Goal: Information Seeking & Learning: Find specific page/section

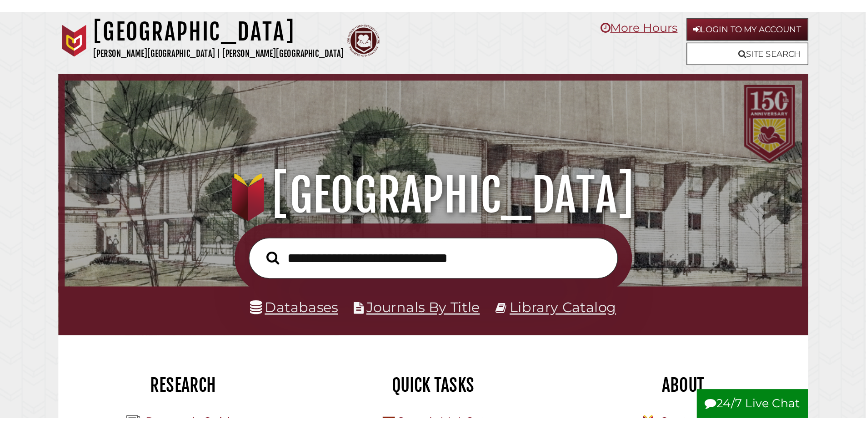
scroll to position [173, 518]
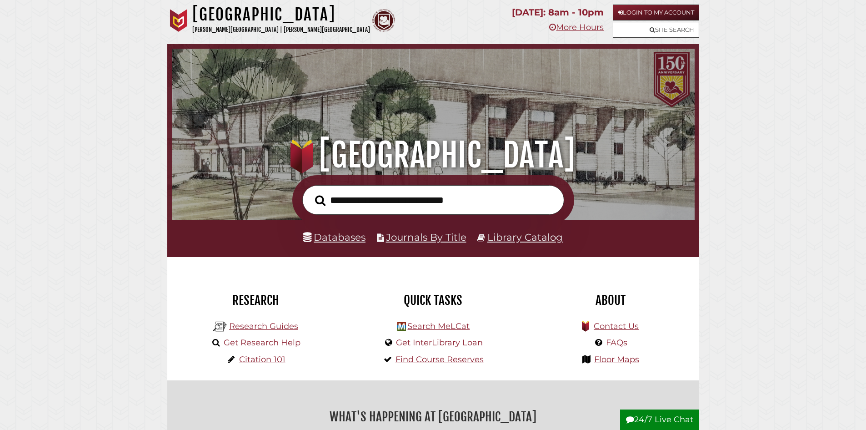
click at [452, 204] on input "text" at bounding box center [433, 200] width 262 height 30
type input "**********"
click at [311, 192] on button "Search" at bounding box center [321, 200] width 20 height 16
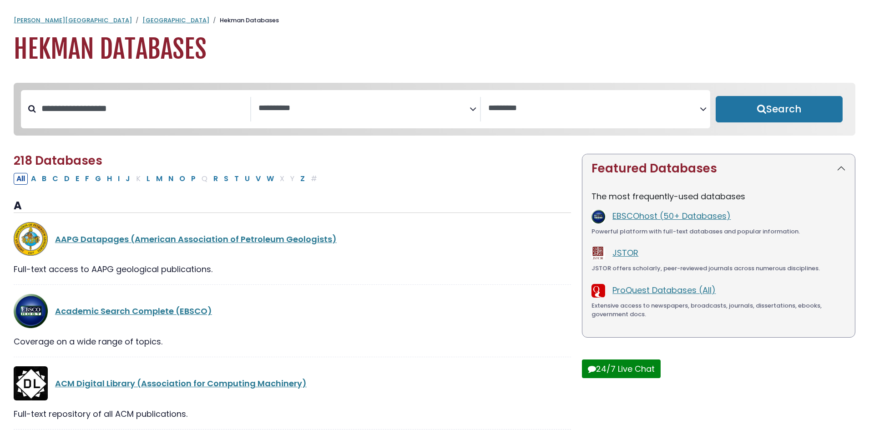
select select "Database Subject Filter"
select select "Database Vendors Filter"
click at [160, 110] on input "Search database by title or keyword" at bounding box center [143, 108] width 214 height 15
type input "*"
type input "****"
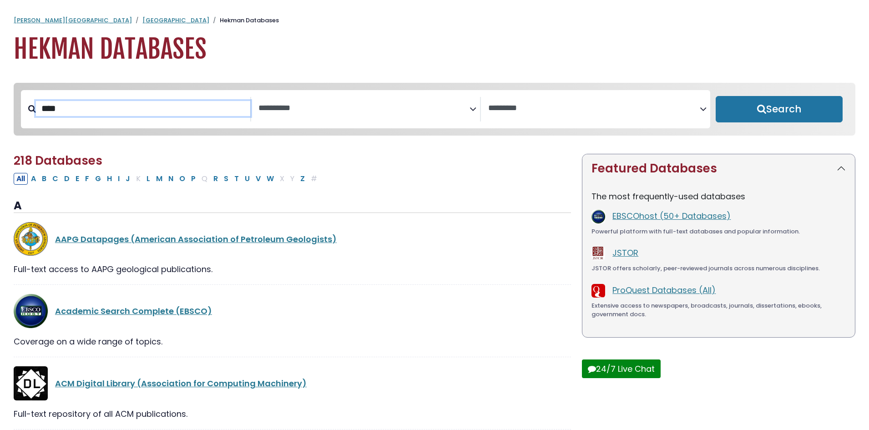
click at [715, 96] on button "Search" at bounding box center [778, 109] width 127 height 26
select select "Database Subject Filter"
select select "Database Vendors Filter"
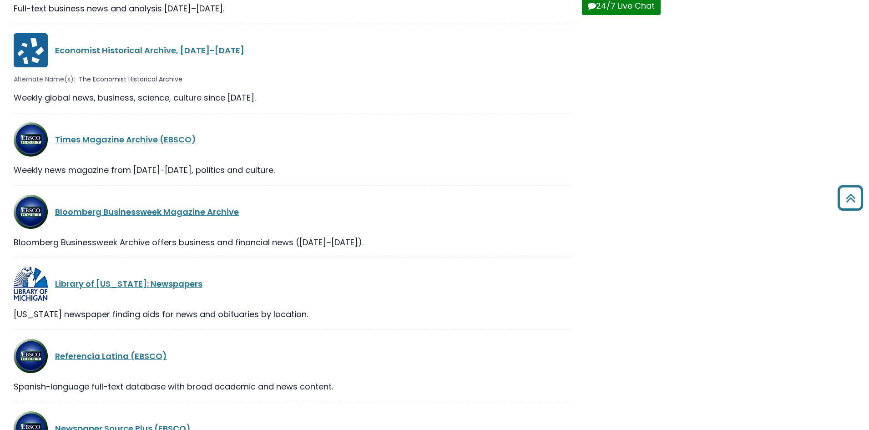
scroll to position [364, 0]
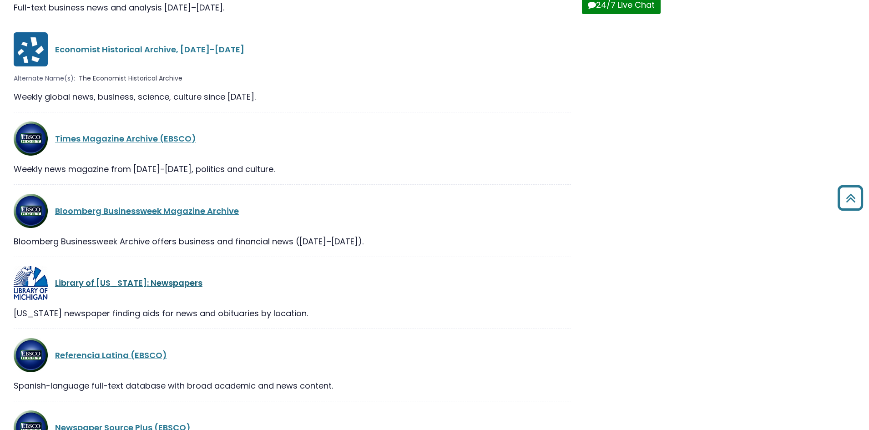
drag, startPoint x: 133, startPoint y: 284, endPoint x: 152, endPoint y: 286, distance: 19.7
click at [133, 284] on link "Library of [US_STATE]: Newspapers" at bounding box center [128, 282] width 147 height 11
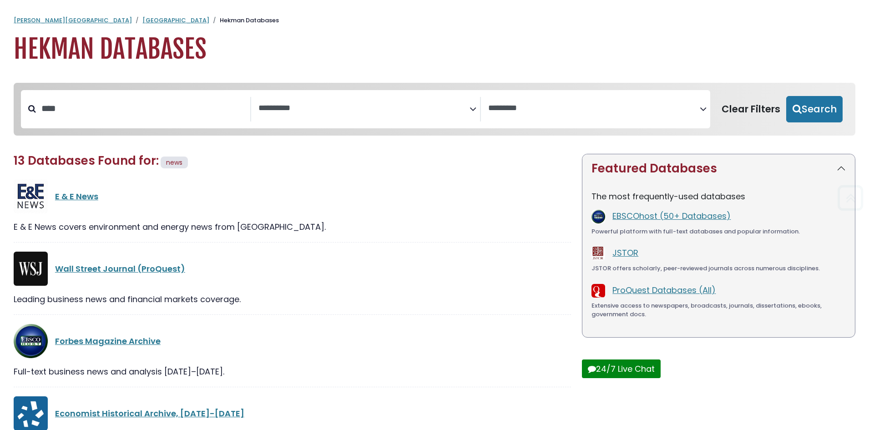
select select "Database Subject Filter"
select select "Database Vendors Filter"
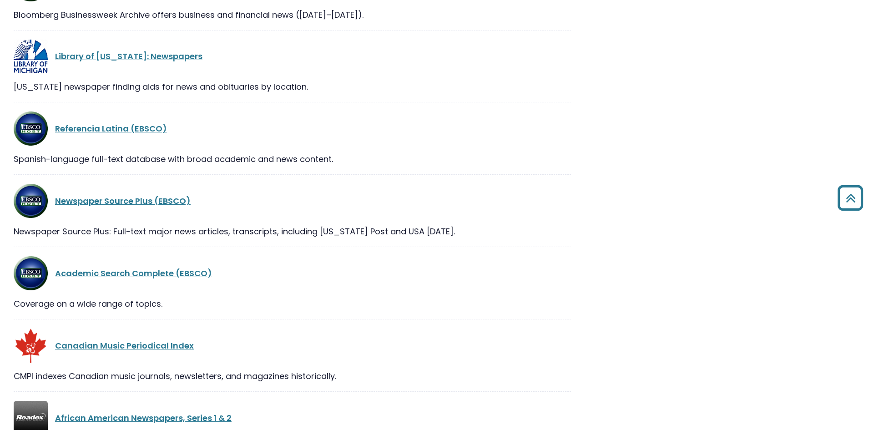
scroll to position [591, 0]
click at [164, 200] on link "Newspaper Source Plus (EBSCO)" at bounding box center [123, 199] width 136 height 11
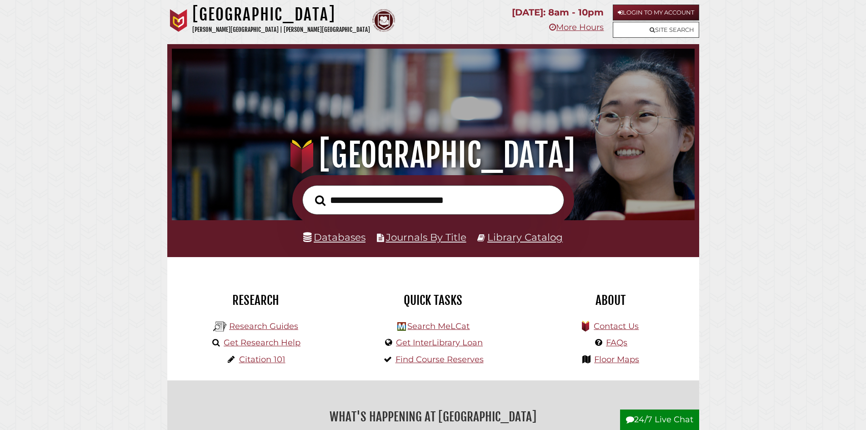
scroll to position [173, 518]
